Goal: Task Accomplishment & Management: Manage account settings

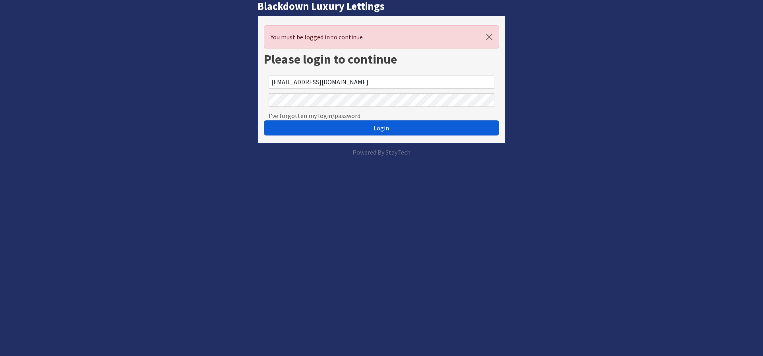
type button "Login"
click at [376, 127] on span "Login" at bounding box center [382, 128] width 16 height 8
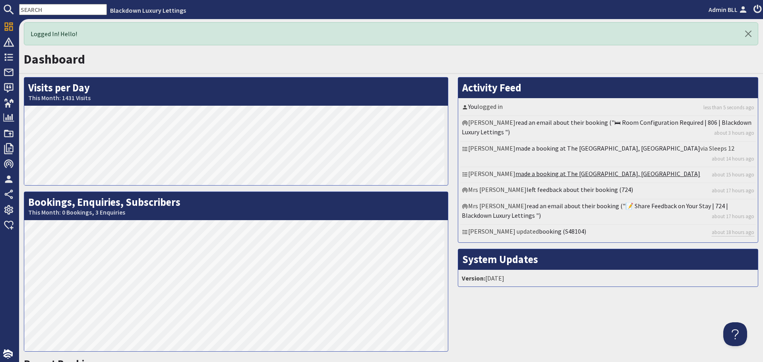
click at [539, 170] on link "made a booking at The [GEOGRAPHIC_DATA], [GEOGRAPHIC_DATA]" at bounding box center [608, 174] width 185 height 8
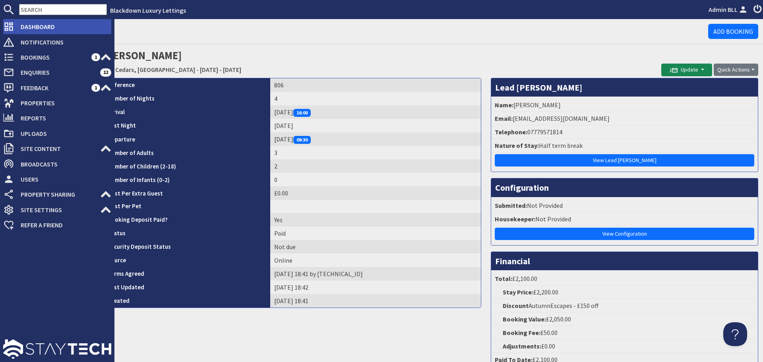
click at [12, 26] on icon at bounding box center [8, 26] width 11 height 11
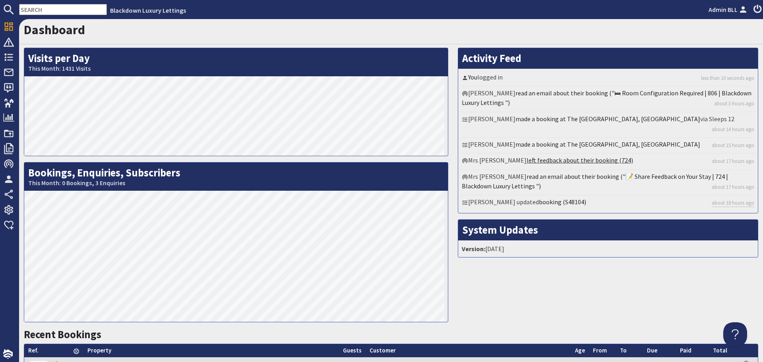
click at [576, 156] on link "left feedback about their booking (724)" at bounding box center [580, 160] width 107 height 8
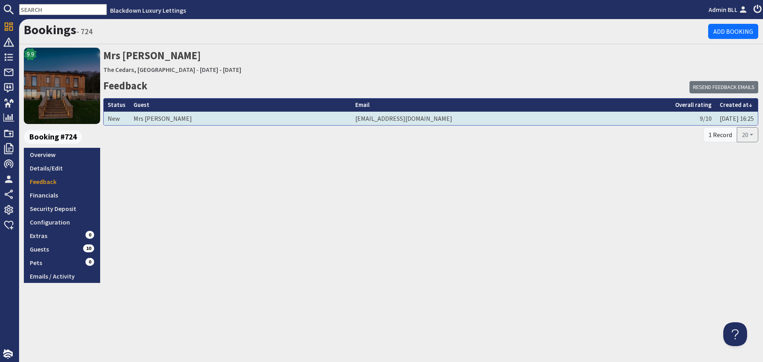
click at [557, 117] on td "ec_evans@icloud.com" at bounding box center [511, 119] width 320 height 14
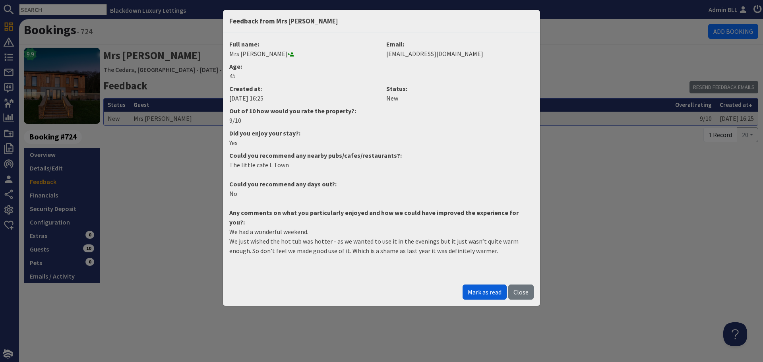
click at [492, 285] on button "Mark as read" at bounding box center [485, 292] width 44 height 15
click at [526, 287] on button "Close" at bounding box center [520, 292] width 25 height 15
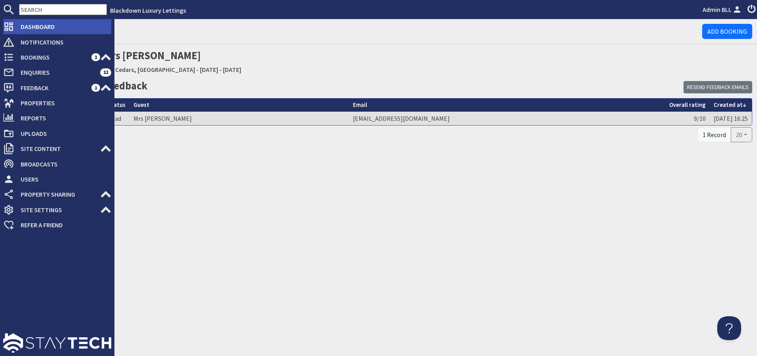
click at [10, 22] on icon at bounding box center [8, 26] width 11 height 11
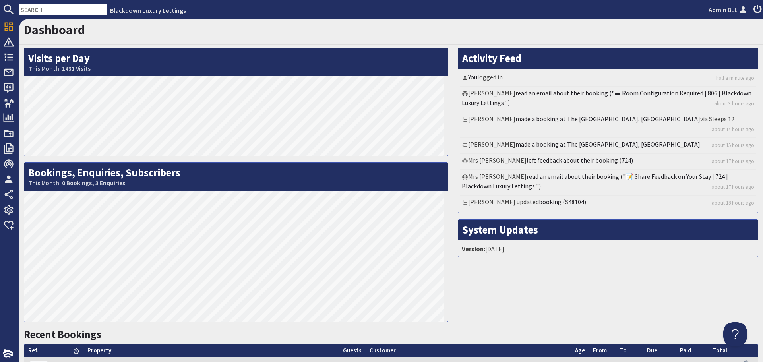
click at [542, 140] on link "made a booking at The [GEOGRAPHIC_DATA], [GEOGRAPHIC_DATA]" at bounding box center [608, 144] width 185 height 8
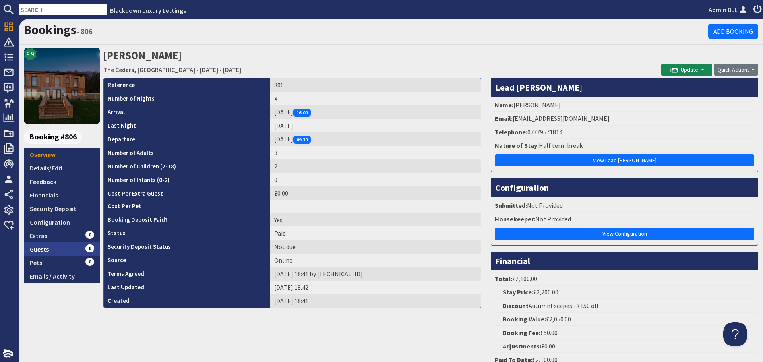
click at [87, 245] on span "6" at bounding box center [89, 248] width 9 height 8
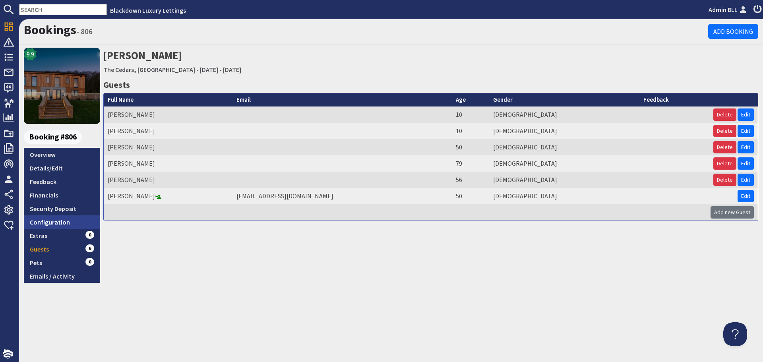
click at [79, 225] on link "Configuration" at bounding box center [62, 222] width 76 height 14
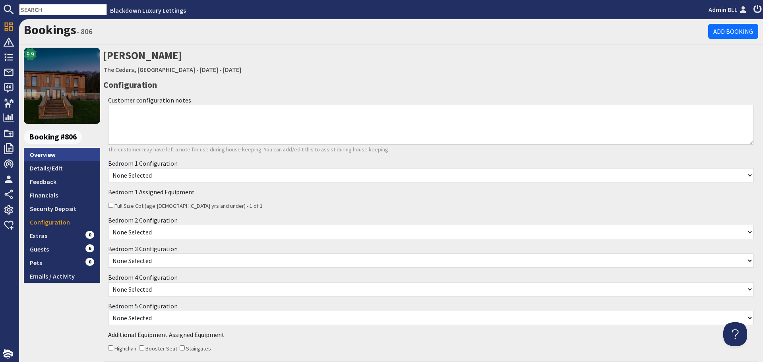
click at [64, 155] on link "Overview" at bounding box center [62, 155] width 76 height 14
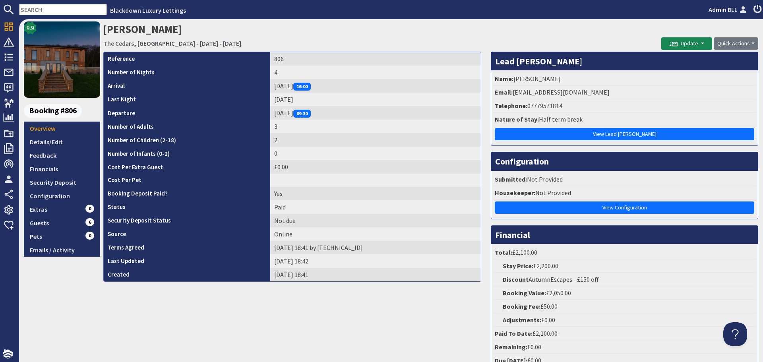
scroll to position [40, 0]
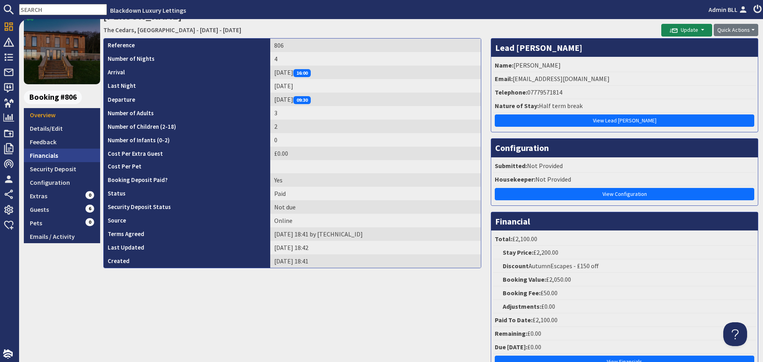
click at [85, 153] on link "Financials" at bounding box center [62, 156] width 76 height 14
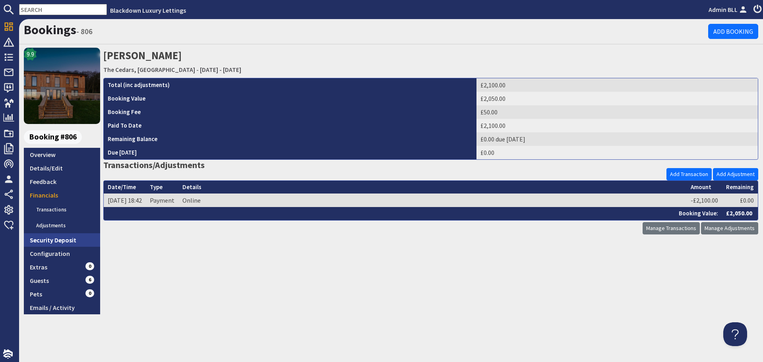
click at [67, 240] on link "Security Deposit" at bounding box center [62, 240] width 76 height 14
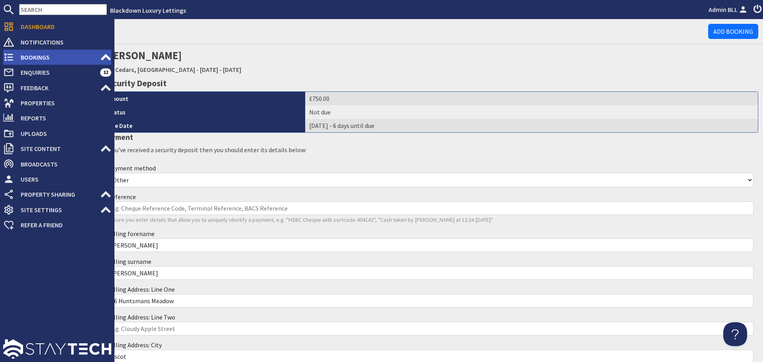
click at [29, 52] on span "Bookings" at bounding box center [57, 57] width 86 height 13
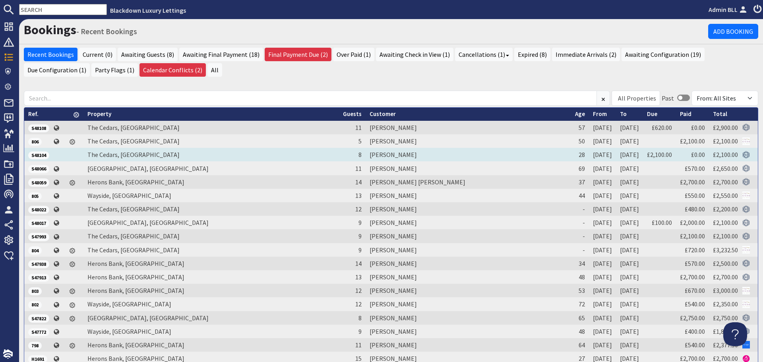
click at [366, 153] on td "[PERSON_NAME]" at bounding box center [469, 155] width 206 height 14
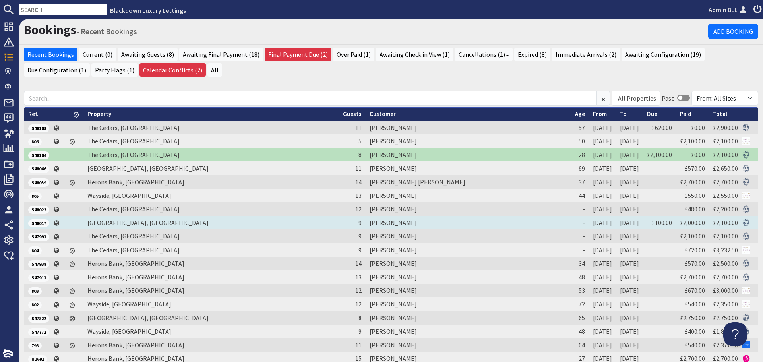
click at [366, 220] on td "[PERSON_NAME]" at bounding box center [469, 223] width 206 height 14
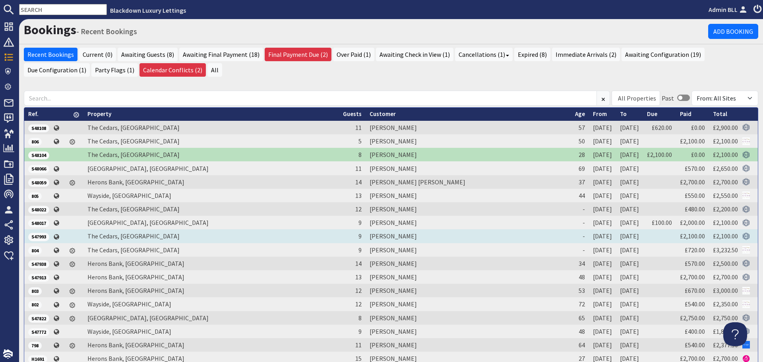
click at [366, 233] on td "[PERSON_NAME]" at bounding box center [469, 236] width 206 height 14
click at [366, 234] on td "[PERSON_NAME]" at bounding box center [469, 236] width 206 height 14
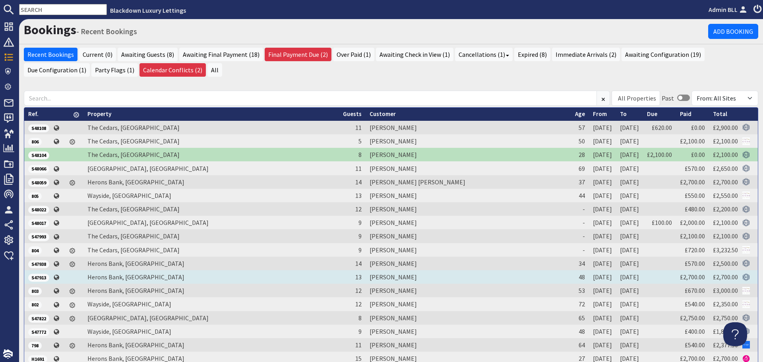
click at [366, 275] on td "JIGNA PATEL" at bounding box center [469, 277] width 206 height 14
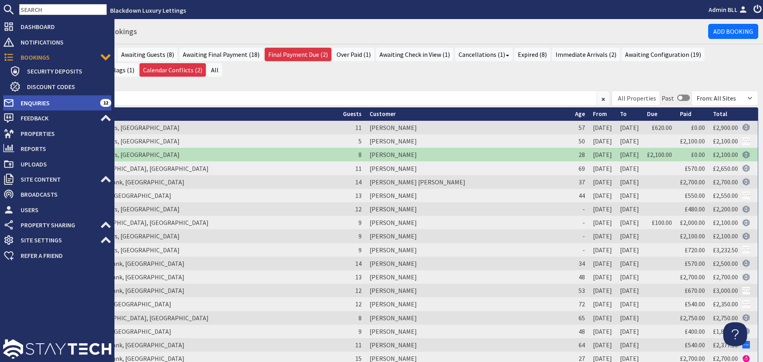
click at [40, 103] on span "Enquiries" at bounding box center [57, 103] width 86 height 13
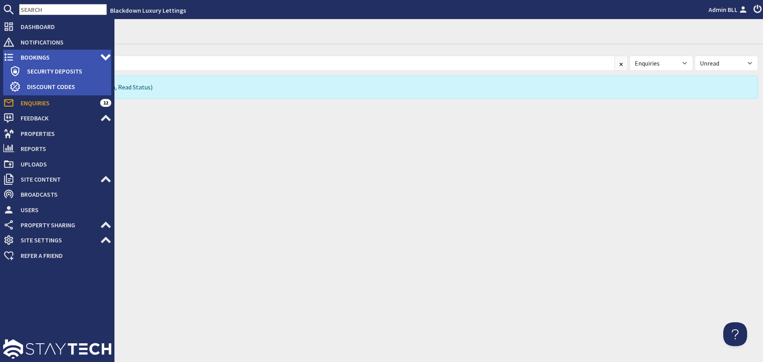
click at [31, 54] on span "Bookings" at bounding box center [57, 57] width 86 height 13
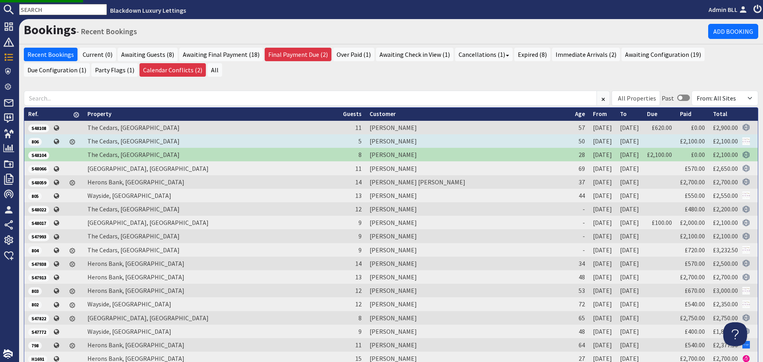
click at [366, 141] on td "[PERSON_NAME]" at bounding box center [469, 141] width 206 height 14
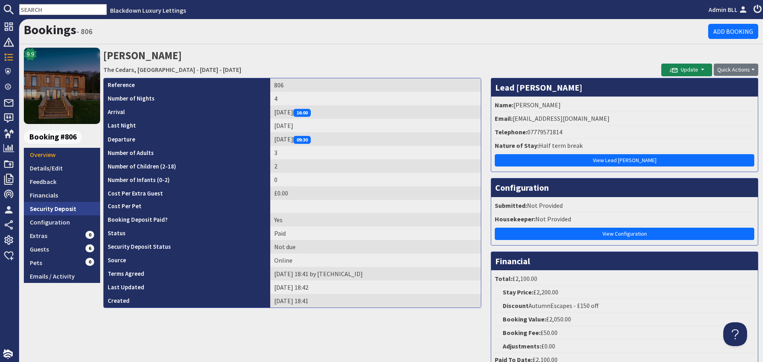
click at [75, 210] on link "Security Deposit" at bounding box center [62, 209] width 76 height 14
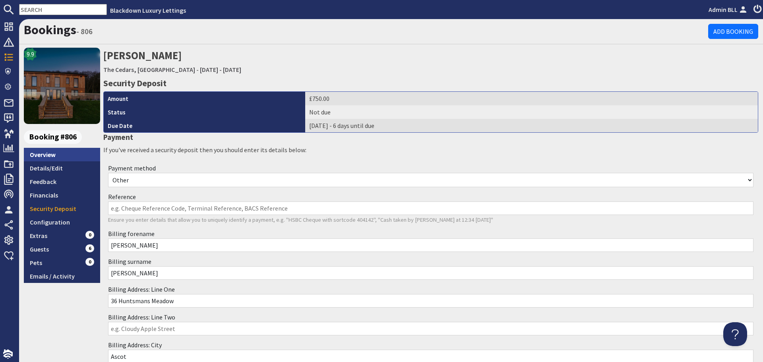
click at [62, 155] on link "Overview" at bounding box center [62, 155] width 76 height 14
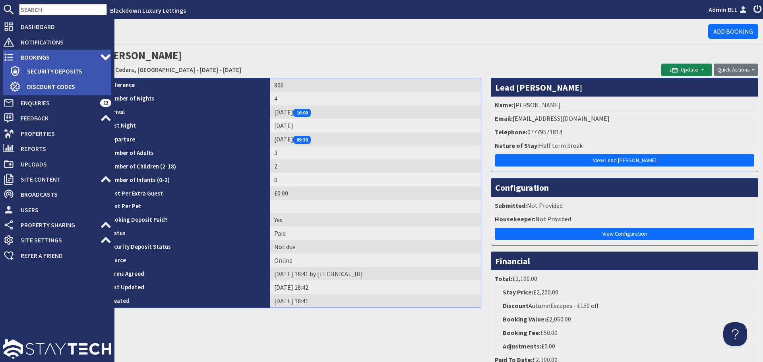
click at [18, 56] on span "Bookings" at bounding box center [57, 57] width 86 height 13
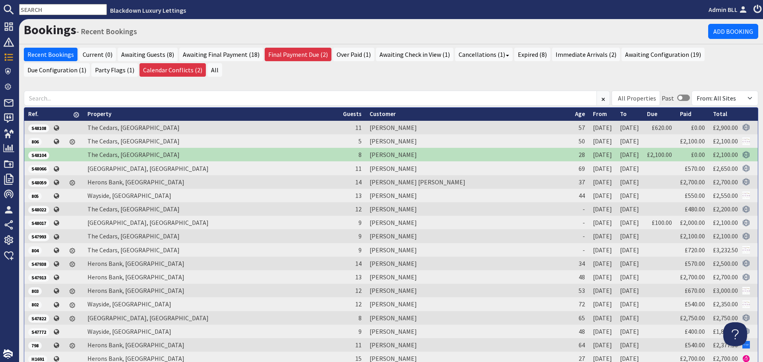
click at [74, 13] on input "text" at bounding box center [63, 9] width 88 height 11
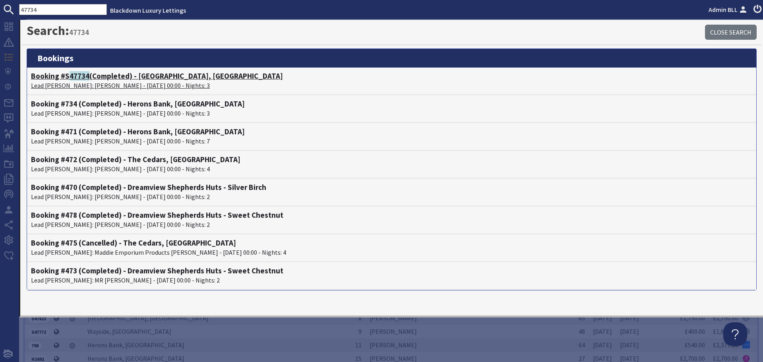
type input "47734"
click at [78, 81] on p "Lead Booker: Mrs Patricia Glover - 26/09/2025 00:00 - Nights: 3" at bounding box center [391, 86] width 721 height 10
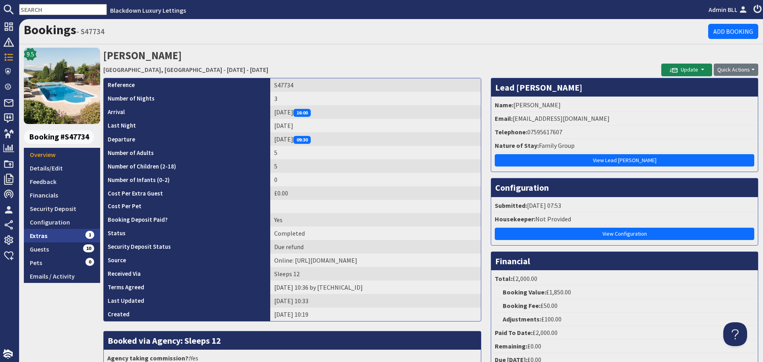
click at [95, 231] on link "Extras 1" at bounding box center [62, 236] width 76 height 14
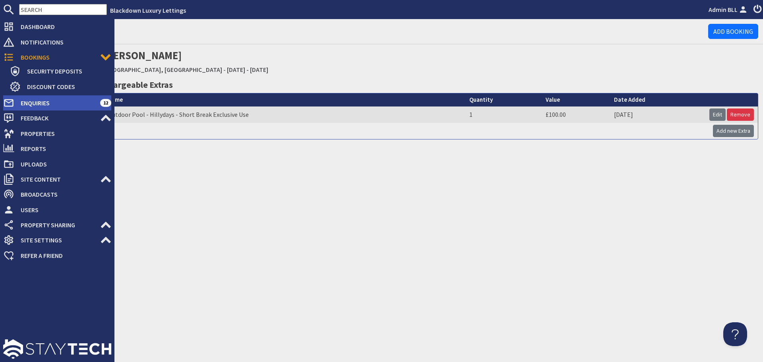
click at [58, 104] on span "Enquiries" at bounding box center [57, 103] width 86 height 13
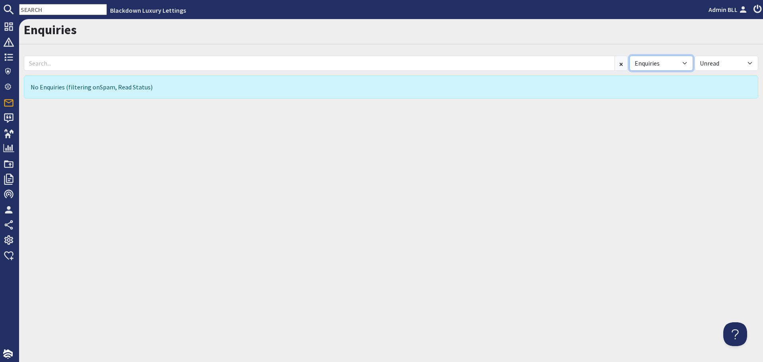
click at [642, 68] on select "All Enquiries Spam" at bounding box center [662, 63] width 64 height 15
select select
click at [630, 56] on select "All Enquiries Spam" at bounding box center [662, 63] width 64 height 15
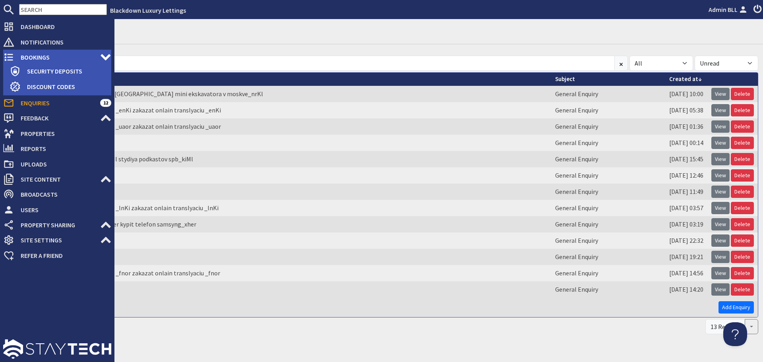
click at [14, 54] on icon at bounding box center [8, 57] width 11 height 11
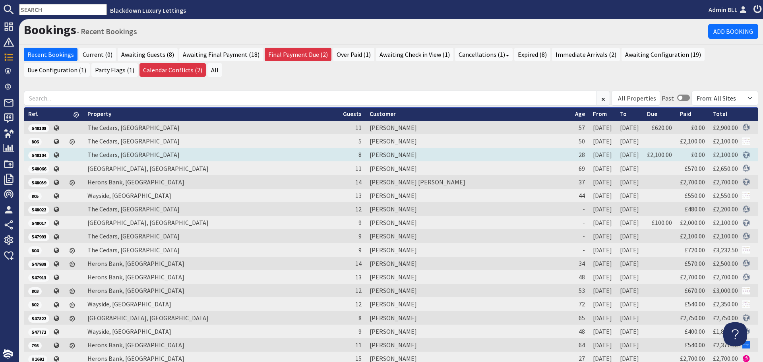
click at [366, 153] on td "Mrs Gagan Sandhu" at bounding box center [469, 155] width 206 height 14
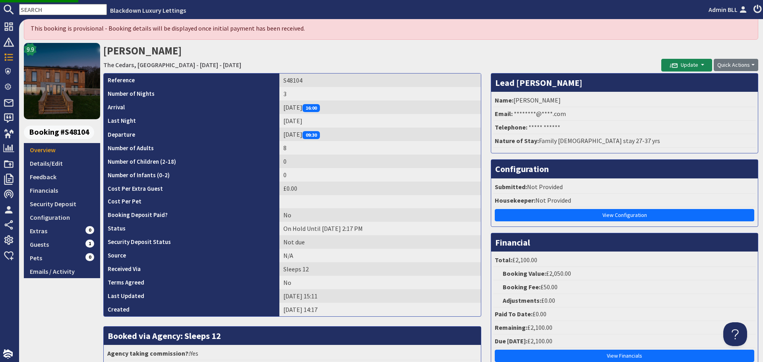
scroll to position [80, 0]
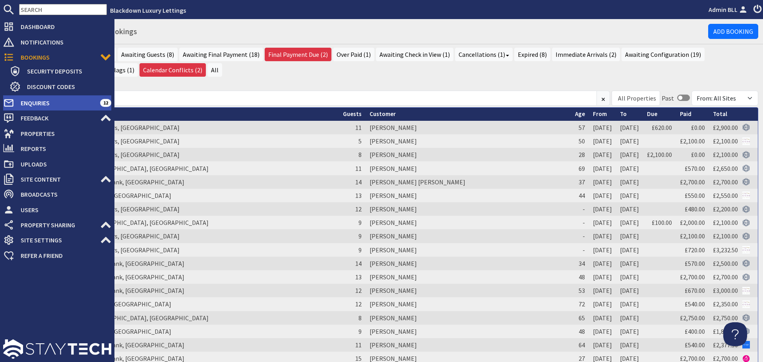
click at [23, 105] on span "Enquiries" at bounding box center [57, 103] width 86 height 13
select select
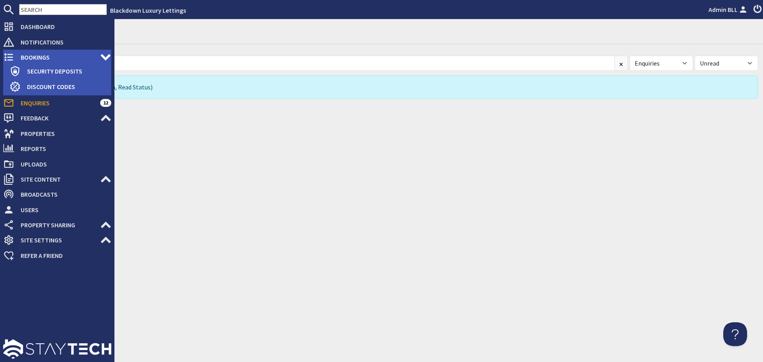
click at [27, 55] on span "Bookings" at bounding box center [57, 57] width 86 height 13
